Goal: Task Accomplishment & Management: Manage account settings

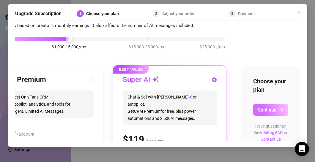
scroll to position [18, 37]
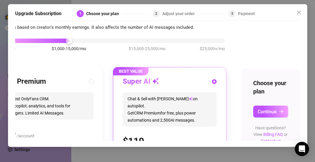
click at [216, 114] on div "BEST VALUE Super AI Chat & Sell with Izzy on autopilot. Get CRM Premium for fre…" at bounding box center [169, 151] width 113 height 169
click at [269, 115] on button "Continue" at bounding box center [270, 112] width 35 height 12
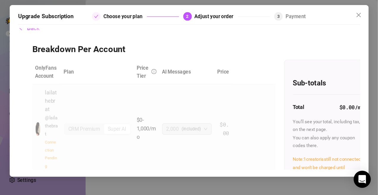
scroll to position [1, 0]
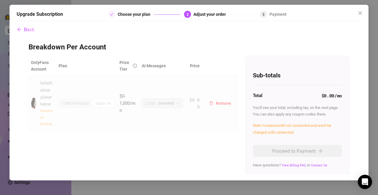
click at [87, 123] on td "CRM Premium Super AI" at bounding box center [86, 103] width 61 height 54
click at [49, 125] on div "Connection Pending" at bounding box center [47, 117] width 14 height 20
click at [45, 115] on div "Connection Pending" at bounding box center [47, 117] width 14 height 20
click at [46, 111] on span "Connection Pending" at bounding box center [46, 117] width 13 height 17
click at [29, 33] on button "Back" at bounding box center [26, 29] width 18 height 12
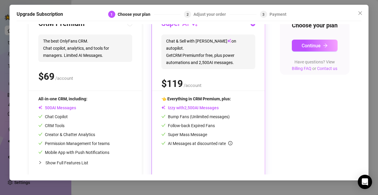
scroll to position [82, 0]
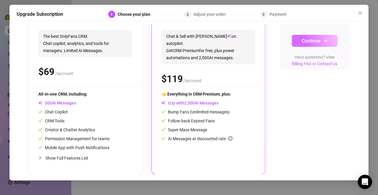
click at [314, 46] on button "Continue" at bounding box center [315, 41] width 46 height 12
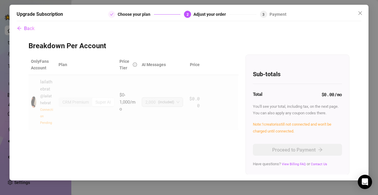
scroll to position [0, 0]
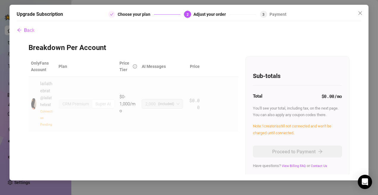
click at [300, 82] on div "Sub-totals Total $0.00 /mo You'll see your total, including tax, on the next pa…" at bounding box center [297, 115] width 103 height 119
click at [207, 70] on th at bounding box center [220, 66] width 36 height 20
click at [260, 129] on span "Note: 1 creator is still not connected and won't be charged until connected." at bounding box center [292, 129] width 78 height 11
click at [260, 133] on span "Note: 1 creator is still not connected and won't be charged until connected." at bounding box center [292, 129] width 78 height 11
click at [176, 104] on span "2,000 (included)" at bounding box center [162, 103] width 34 height 9
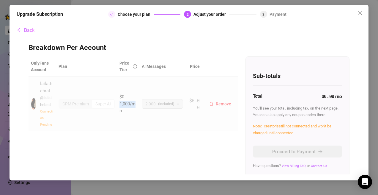
click at [121, 107] on td "$0-1,000/mo" at bounding box center [128, 104] width 22 height 54
click at [99, 99] on div "CRM Premium Super AI" at bounding box center [87, 104] width 56 height 10
click at [101, 104] on div "Super AI" at bounding box center [103, 103] width 22 height 8
click at [67, 104] on div "CRM Premium" at bounding box center [75, 103] width 33 height 8
click at [52, 114] on div "Connection Pending" at bounding box center [47, 117] width 14 height 20
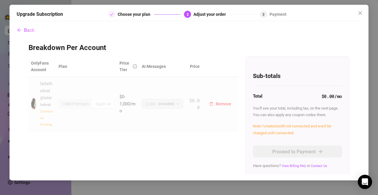
click at [51, 111] on span "Connection Pending" at bounding box center [46, 117] width 13 height 17
click at [283, 128] on span "Note: 1 creator is still not connected and won't be charged until connected." at bounding box center [292, 128] width 78 height 11
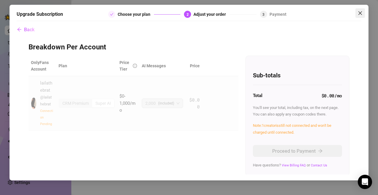
click at [314, 15] on icon "close" at bounding box center [360, 13] width 5 height 5
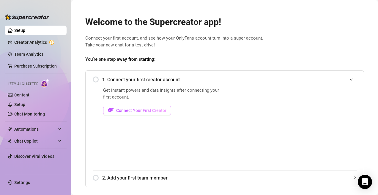
click at [139, 111] on span "Connect Your First Creator" at bounding box center [141, 110] width 50 height 5
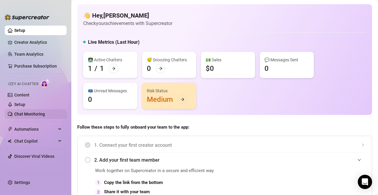
click at [38, 116] on link "Chat Monitoring" at bounding box center [29, 113] width 31 height 5
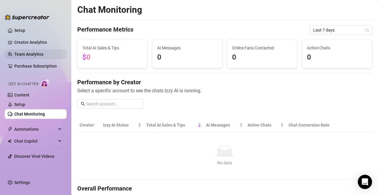
click at [34, 52] on link "Team Analytics" at bounding box center [28, 54] width 29 height 5
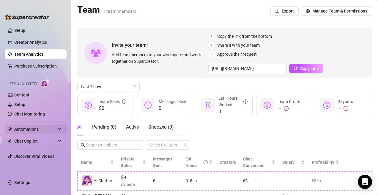
click at [49, 129] on span "Automations" at bounding box center [35, 129] width 42 height 10
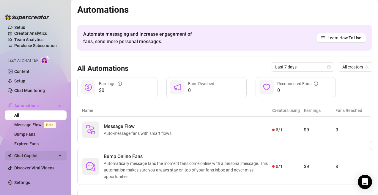
click at [48, 154] on span "Chat Copilot" at bounding box center [35, 156] width 42 height 10
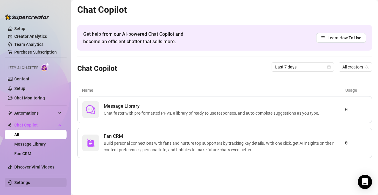
click at [14, 162] on link "Settings" at bounding box center [22, 182] width 16 height 5
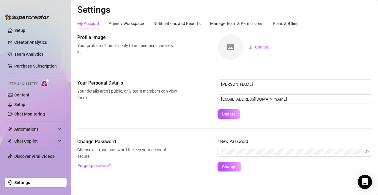
scroll to position [1, 0]
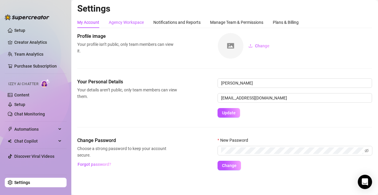
click at [135, 19] on div "Agency Workspace" at bounding box center [126, 22] width 35 height 7
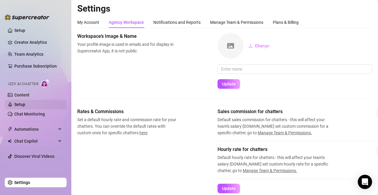
click at [20, 102] on link "Setup" at bounding box center [19, 104] width 11 height 5
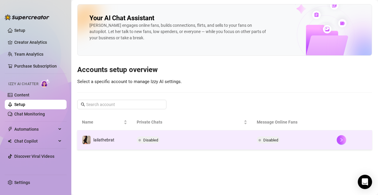
click at [140, 132] on td "Disabled" at bounding box center [192, 139] width 120 height 19
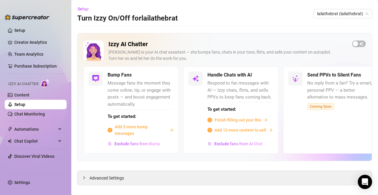
scroll to position [7, 0]
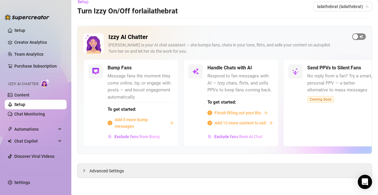
click at [314, 37] on div "button" at bounding box center [354, 36] width 5 height 5
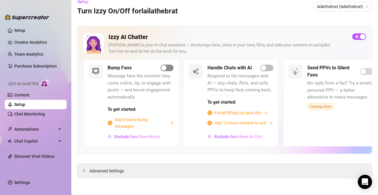
click at [164, 65] on div "button" at bounding box center [163, 67] width 5 height 5
click at [131, 122] on span "Add 5 more bump messages" at bounding box center [141, 122] width 52 height 13
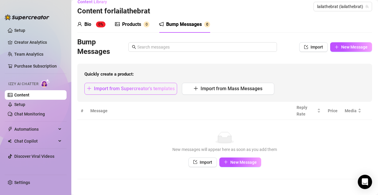
click at [125, 90] on span "Import from Supercreator's templates" at bounding box center [134, 89] width 81 height 6
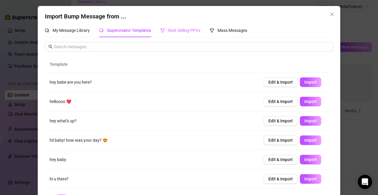
click at [199, 26] on div "Best Selling PPVs" at bounding box center [180, 30] width 40 height 14
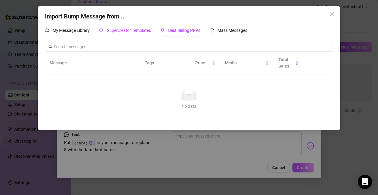
click at [136, 34] on div "Supercreator Templates" at bounding box center [125, 30] width 52 height 7
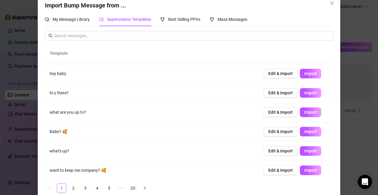
scroll to position [19, 0]
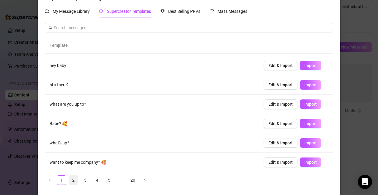
click at [73, 162] on link "2" at bounding box center [73, 179] width 9 height 9
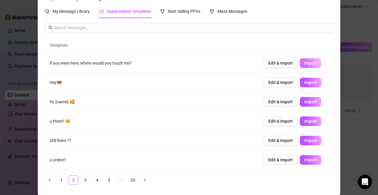
click at [314, 63] on span "Import" at bounding box center [310, 63] width 12 height 5
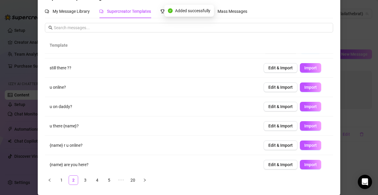
scroll to position [75, 0]
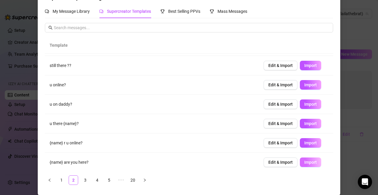
click at [305, 162] on span "Import" at bounding box center [310, 161] width 12 height 5
type textarea "{name} are you here?"
click at [91, 162] on ul "1 2 3 4 5 ••• 20" at bounding box center [189, 180] width 288 height 10
click at [85, 162] on link "3" at bounding box center [85, 179] width 9 height 9
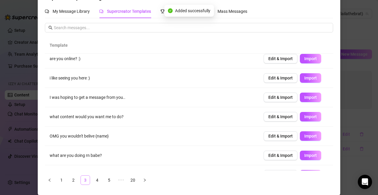
scroll to position [0, 0]
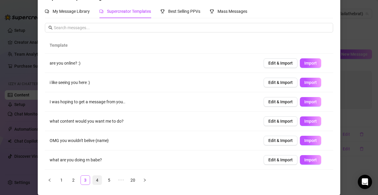
click at [99, 162] on link "4" at bounding box center [97, 179] width 9 height 9
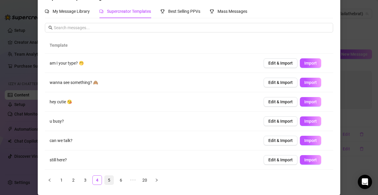
click at [109, 162] on link "5" at bounding box center [109, 179] width 9 height 9
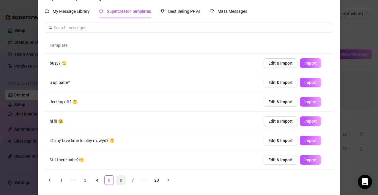
click at [124, 162] on link "6" at bounding box center [120, 179] width 9 height 9
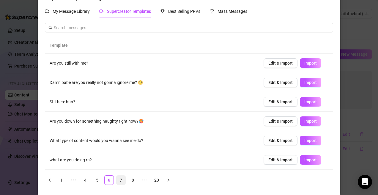
click at [122, 162] on link "7" at bounding box center [120, 179] width 9 height 9
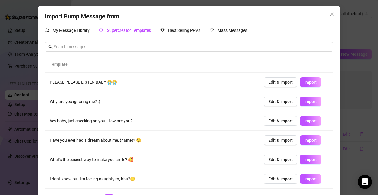
click at [314, 15] on div "Import Bump Message from ... My Message Library Supercreator Templates Best Sel…" at bounding box center [189, 110] width 302 height 208
click at [314, 13] on span "Close" at bounding box center [332, 14] width 10 height 5
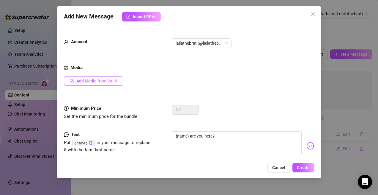
click at [108, 81] on span "Add Media from Vault" at bounding box center [96, 80] width 41 height 5
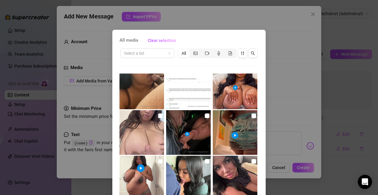
scroll to position [22, 0]
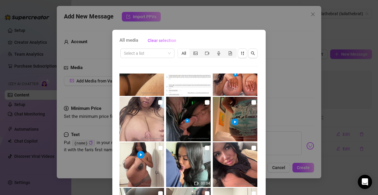
click at [240, 160] on img at bounding box center [235, 164] width 45 height 45
click at [253, 147] on input "checkbox" at bounding box center [253, 147] width 5 height 5
checkbox input "true"
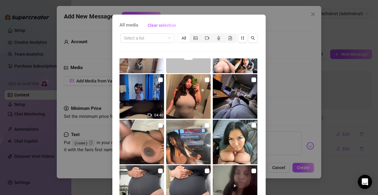
scroll to position [15, 0]
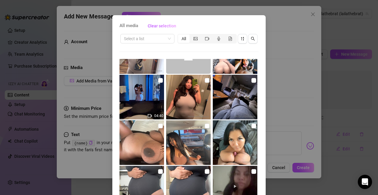
click at [301, 103] on div "All media Clear selection Select a list All 00:04 03:00 00:02 02:00 00:04 02:10…" at bounding box center [189, 97] width 378 height 195
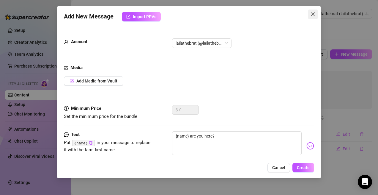
click at [312, 12] on icon "close" at bounding box center [312, 14] width 5 height 5
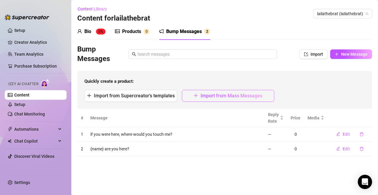
click at [220, 96] on span "Import from Mass Messages" at bounding box center [231, 96] width 62 height 6
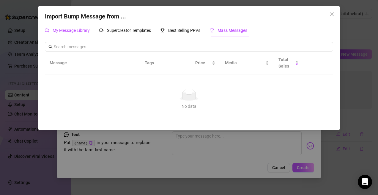
click at [76, 31] on span "My Message Library" at bounding box center [71, 30] width 37 height 5
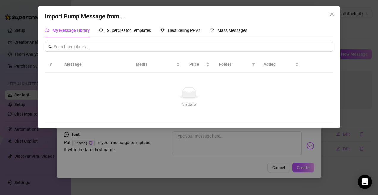
click at [163, 83] on td "No data No data" at bounding box center [189, 97] width 288 height 50
click at [127, 27] on div "Supercreator Templates" at bounding box center [125, 30] width 52 height 7
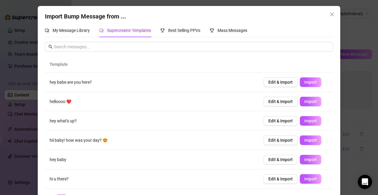
scroll to position [75, 0]
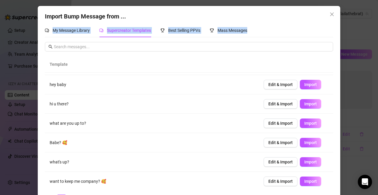
drag, startPoint x: 300, startPoint y: 28, endPoint x: 301, endPoint y: 13, distance: 14.9
click at [300, 14] on div "Import Bump Message from ... My Message Library Supercreator Templates Best Sel…" at bounding box center [189, 110] width 302 height 208
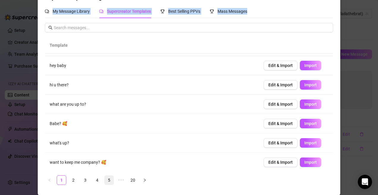
click at [110, 162] on link "5" at bounding box center [109, 179] width 9 height 9
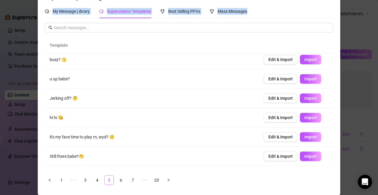
scroll to position [0, 0]
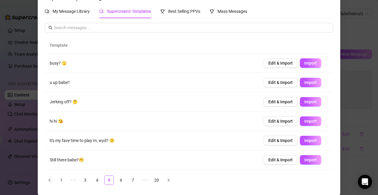
click at [127, 162] on ul "1 ••• 3 4 5 6 7 ••• 20" at bounding box center [189, 180] width 288 height 10
click at [129, 162] on link "7" at bounding box center [132, 179] width 9 height 9
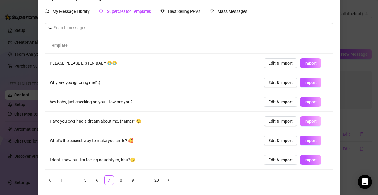
click at [312, 121] on span "Import" at bounding box center [310, 120] width 12 height 5
click at [125, 162] on link "8" at bounding box center [120, 179] width 9 height 9
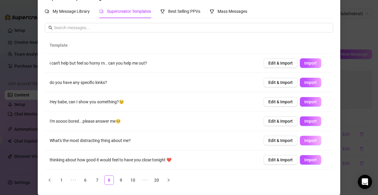
click at [314, 140] on span "Import" at bounding box center [310, 140] width 12 height 5
click at [117, 162] on link "9" at bounding box center [120, 179] width 9 height 9
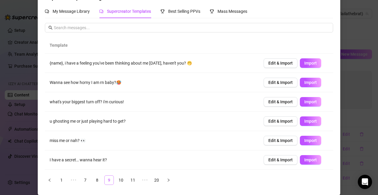
click at [112, 162] on link "9" at bounding box center [109, 179] width 9 height 9
click at [99, 162] on link "8" at bounding box center [97, 179] width 9 height 9
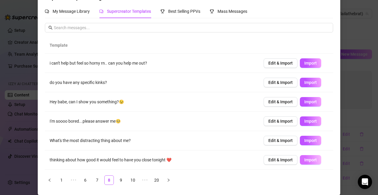
click at [311, 157] on span "Import" at bounding box center [310, 159] width 12 height 5
click at [131, 162] on link "10" at bounding box center [132, 179] width 9 height 9
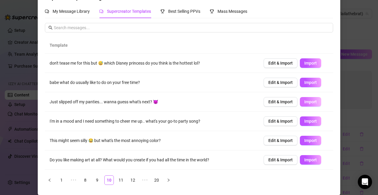
click at [314, 103] on button "Import" at bounding box center [310, 102] width 21 height 10
type textarea "Just slipped off my panties... wanna guess what's next? 😈"
click at [314, 113] on div "Import Bump Message from ... My Message Library Supercreator Templates Best Sel…" at bounding box center [189, 97] width 378 height 195
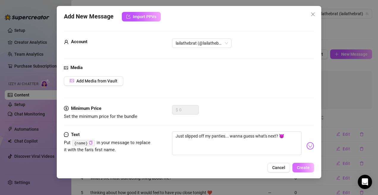
click at [302, 162] on span "Create" at bounding box center [303, 167] width 13 height 5
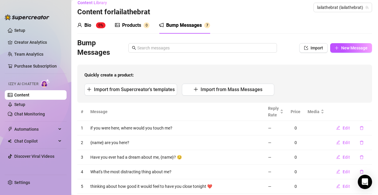
scroll to position [0, 0]
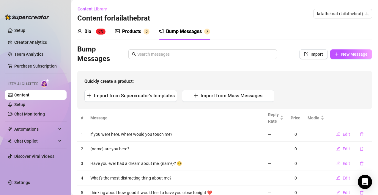
click at [121, 33] on div "Products 0" at bounding box center [132, 31] width 34 height 7
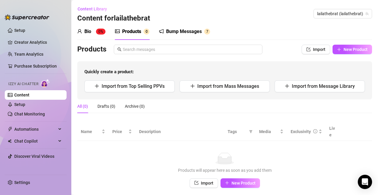
click at [94, 32] on div "Bio 0%" at bounding box center [91, 31] width 28 height 7
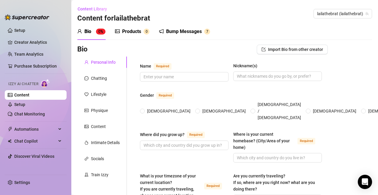
click at [170, 27] on div "Bump Messages 7" at bounding box center [184, 31] width 51 height 17
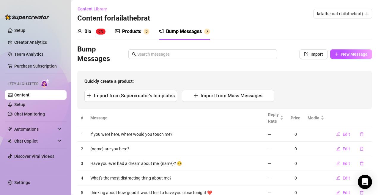
click at [29, 94] on link "Content" at bounding box center [21, 94] width 15 height 5
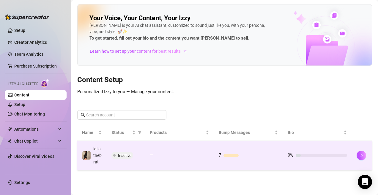
click at [159, 160] on td "—" at bounding box center [179, 154] width 69 height 29
